Goal: Answer question/provide support

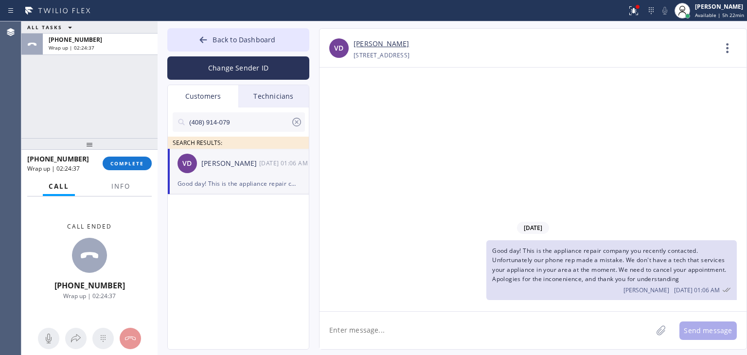
click at [297, 121] on icon at bounding box center [297, 122] width 12 height 12
drag, startPoint x: 300, startPoint y: 99, endPoint x: 227, endPoint y: 97, distance: 72.5
click at [227, 97] on div "Customers Technicians" at bounding box center [238, 96] width 141 height 22
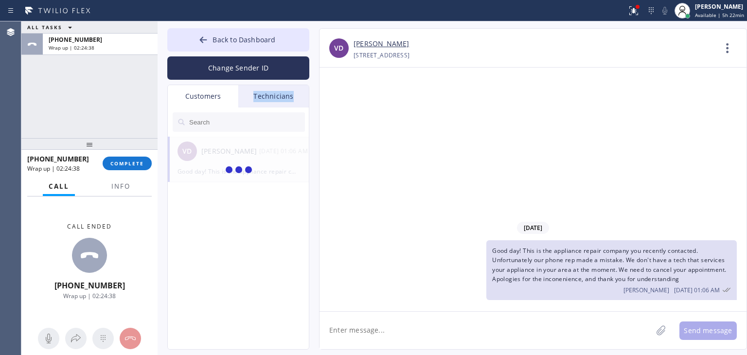
click at [227, 97] on div "Customers" at bounding box center [203, 96] width 71 height 22
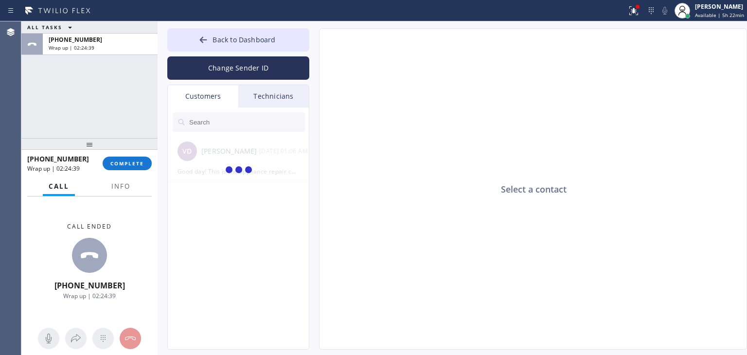
click at [288, 96] on div "Technicians" at bounding box center [273, 96] width 71 height 22
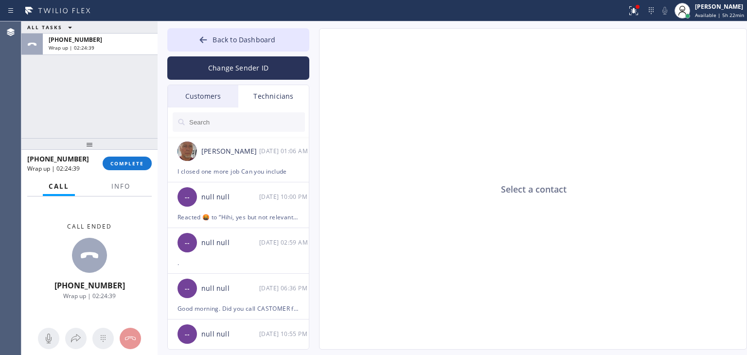
click at [208, 91] on div "Customers" at bounding box center [203, 96] width 71 height 22
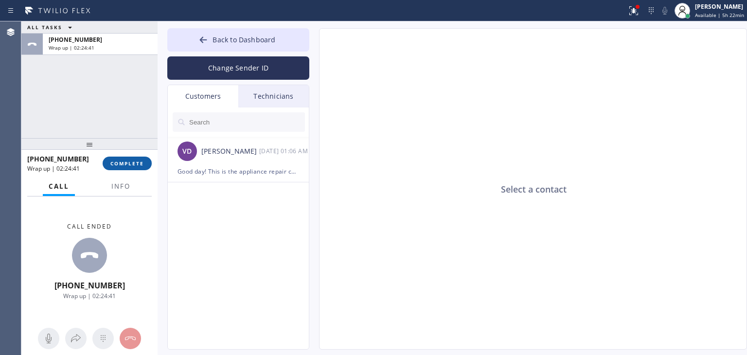
click at [126, 162] on span "COMPLETE" at bounding box center [127, 163] width 34 height 7
click at [244, 47] on button "Back to Dashboard" at bounding box center [238, 39] width 142 height 23
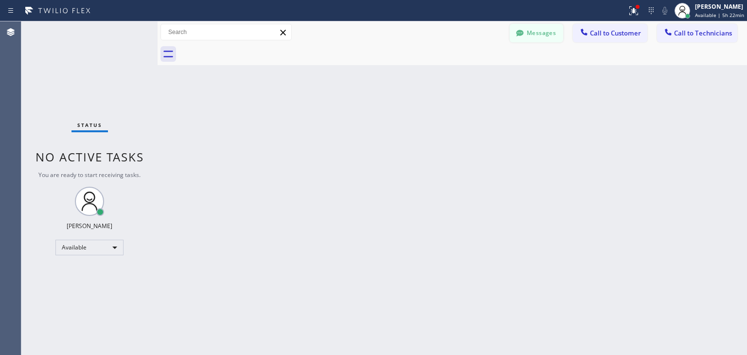
click at [534, 35] on button "Messages" at bounding box center [537, 33] width 54 height 18
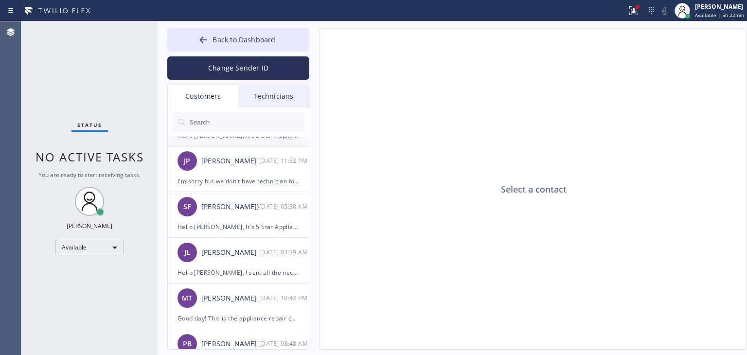
scroll to position [83, 0]
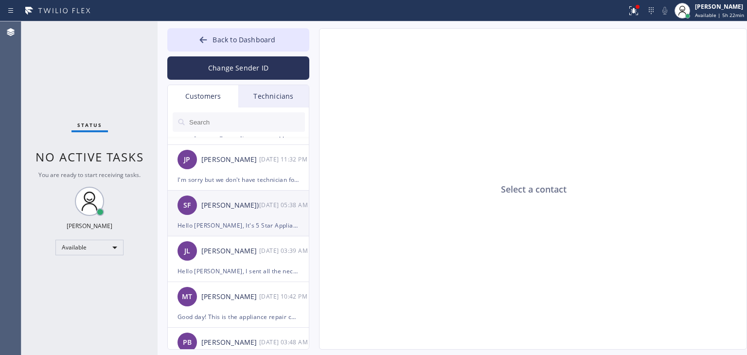
click at [268, 205] on div "[DATE] 05:38 AM" at bounding box center [284, 204] width 51 height 11
